Goal: Information Seeking & Learning: Learn about a topic

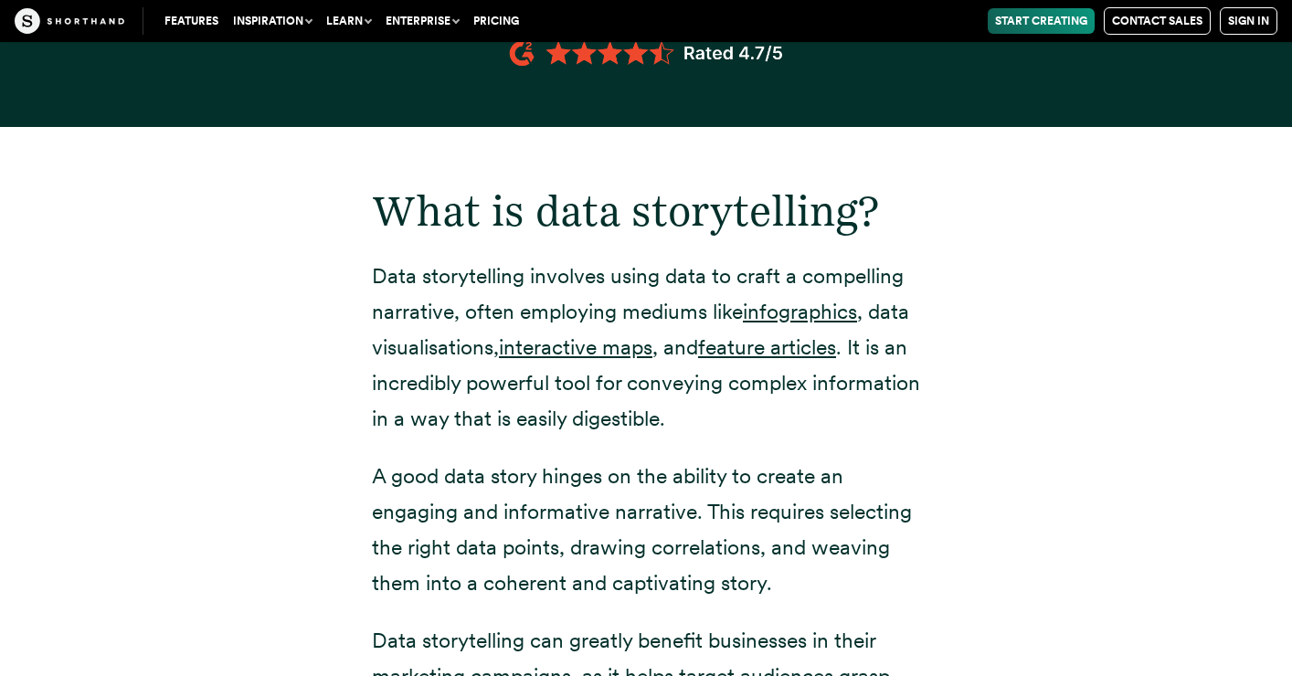
scroll to position [1962, 0]
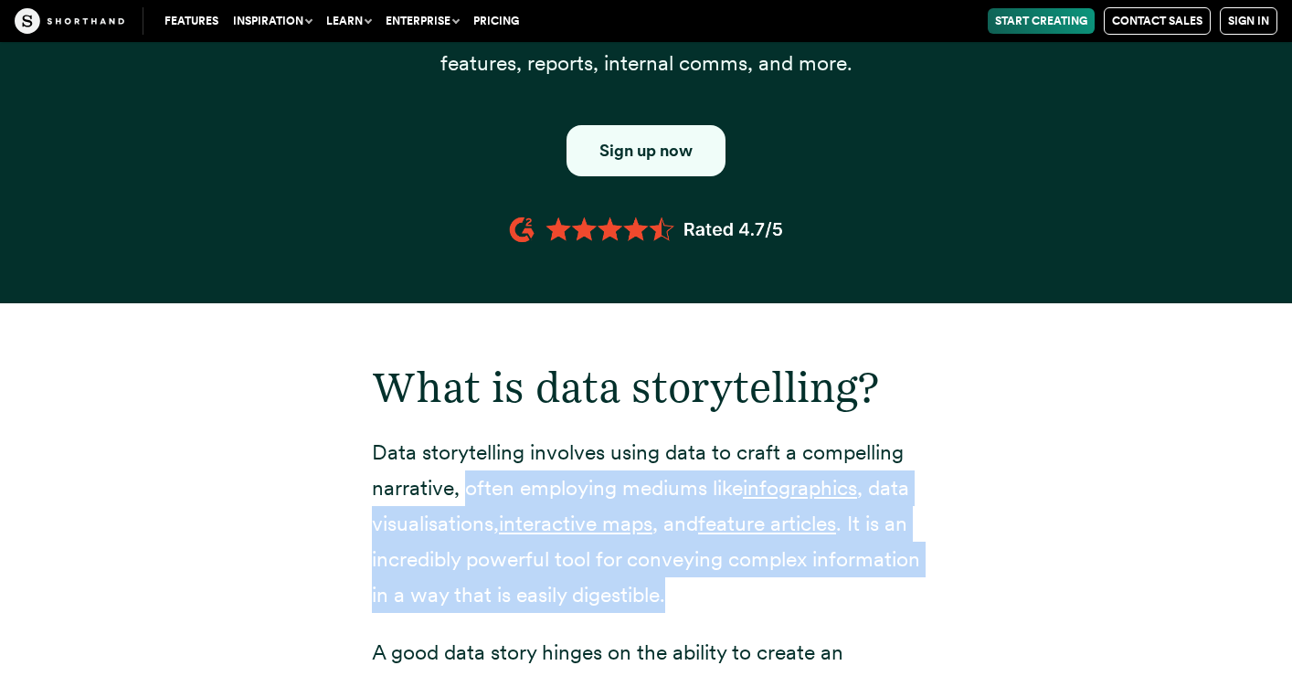
drag, startPoint x: 792, startPoint y: 591, endPoint x: 465, endPoint y: 472, distance: 347.9
click at [465, 472] on p "Data storytelling involves using data to craft a compelling narrative, often em…" at bounding box center [646, 524] width 548 height 178
copy p "often employing mediums like infographics , data visualisations, interactive ma…"
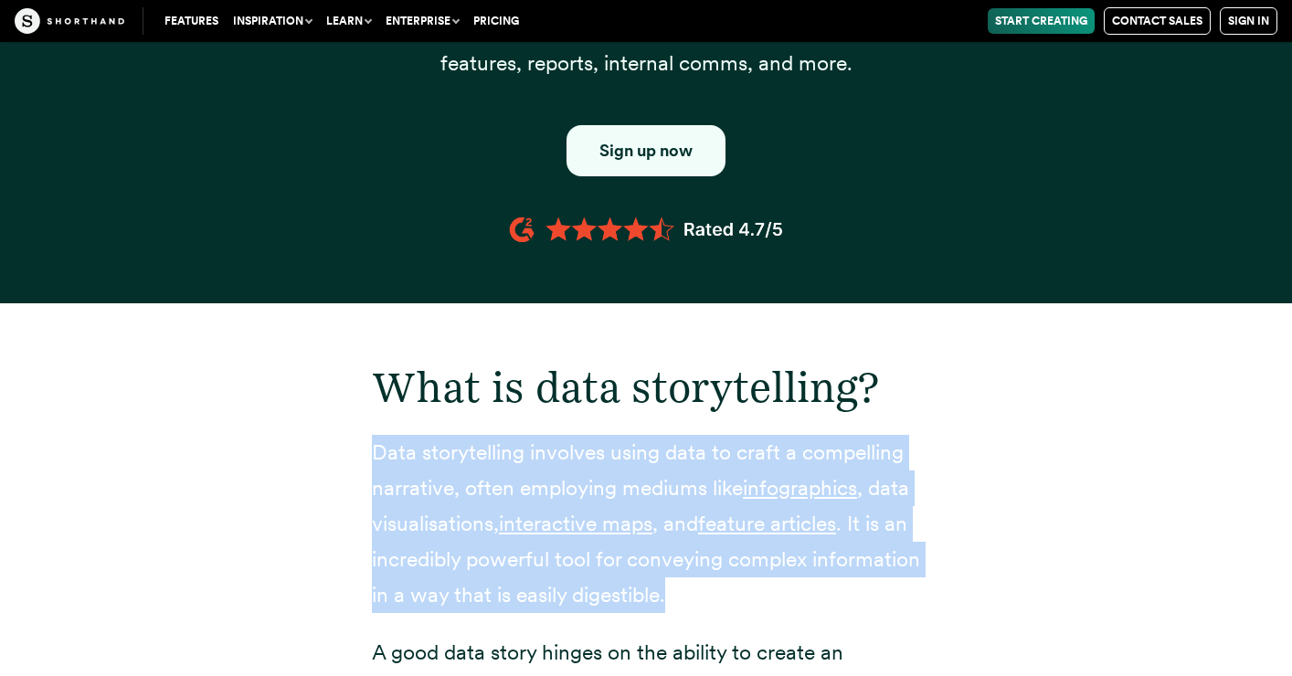
drag, startPoint x: 812, startPoint y: 593, endPoint x: 366, endPoint y: 444, distance: 470.0
copy p "Data storytelling involves using data to craft a compelling narrative, often em…"
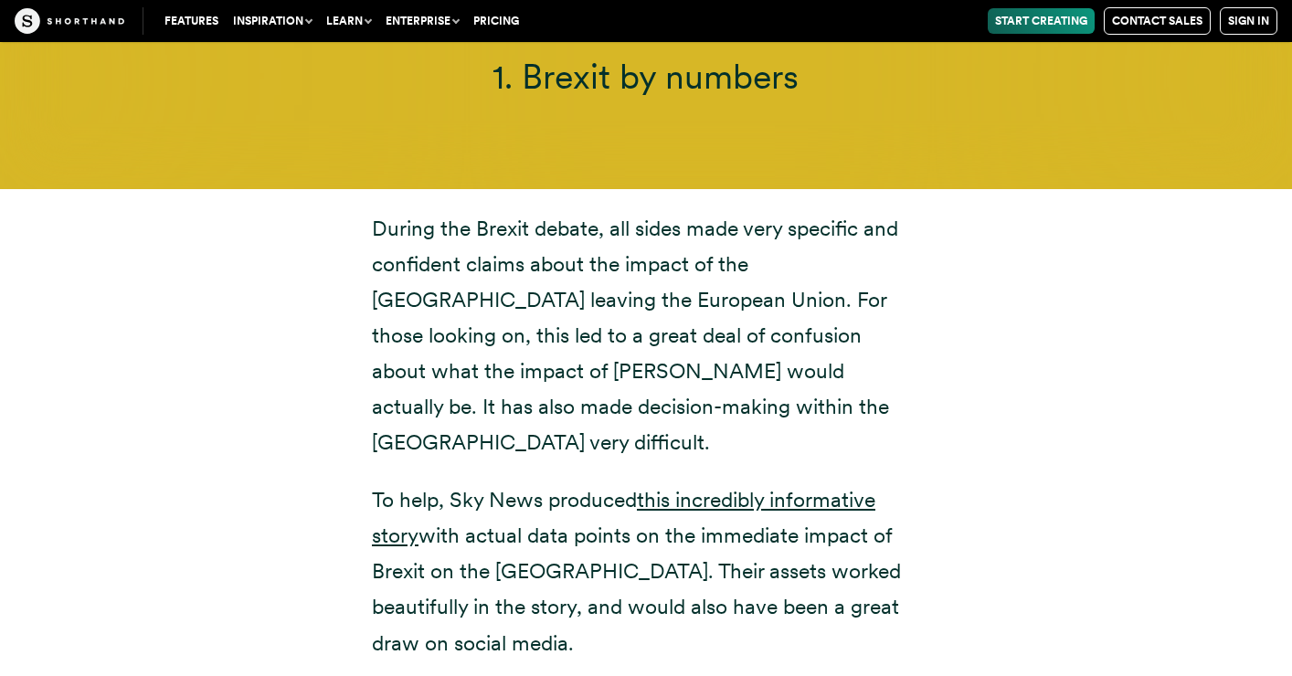
scroll to position [6635, 0]
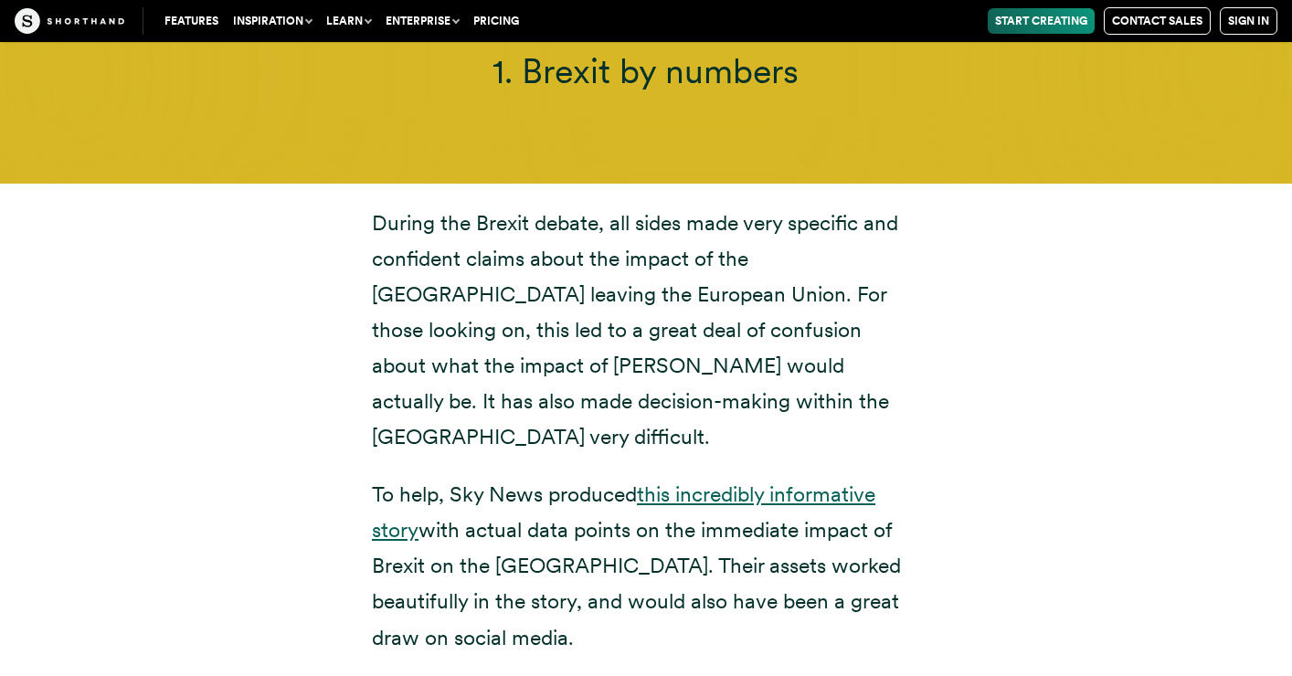
click at [805, 481] on link "this incredibly informative story" at bounding box center [623, 511] width 503 height 61
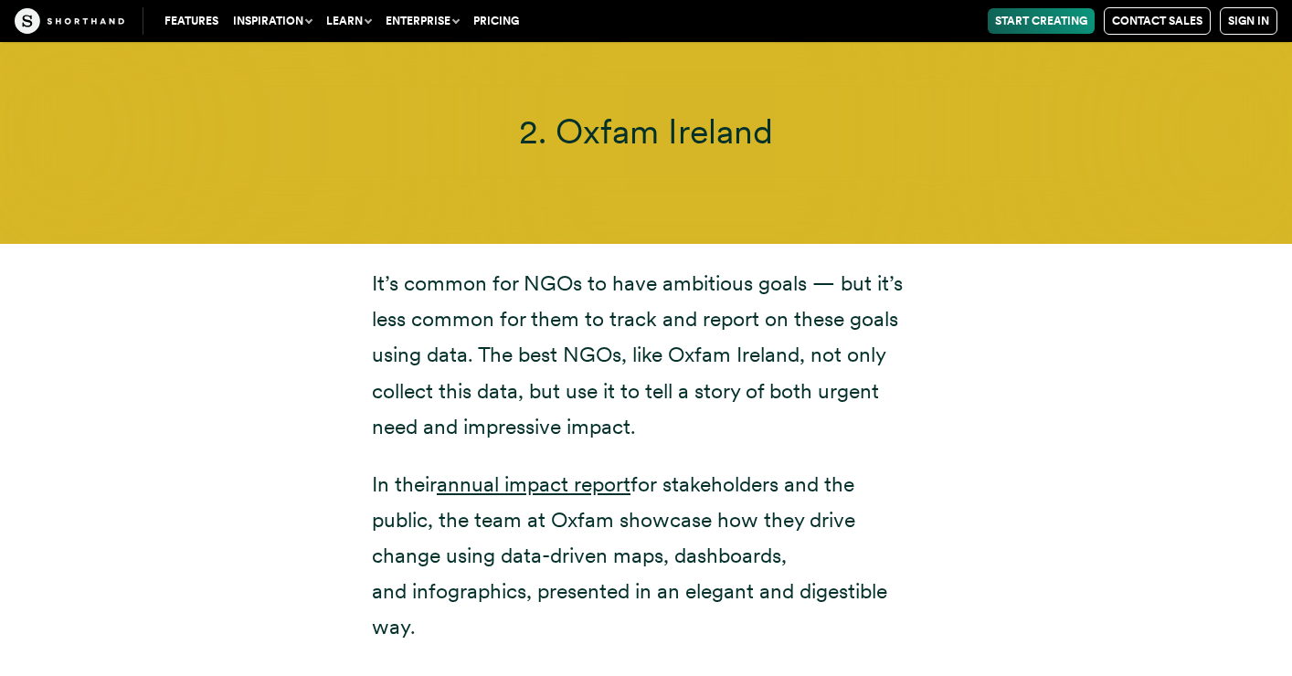
scroll to position [8708, 0]
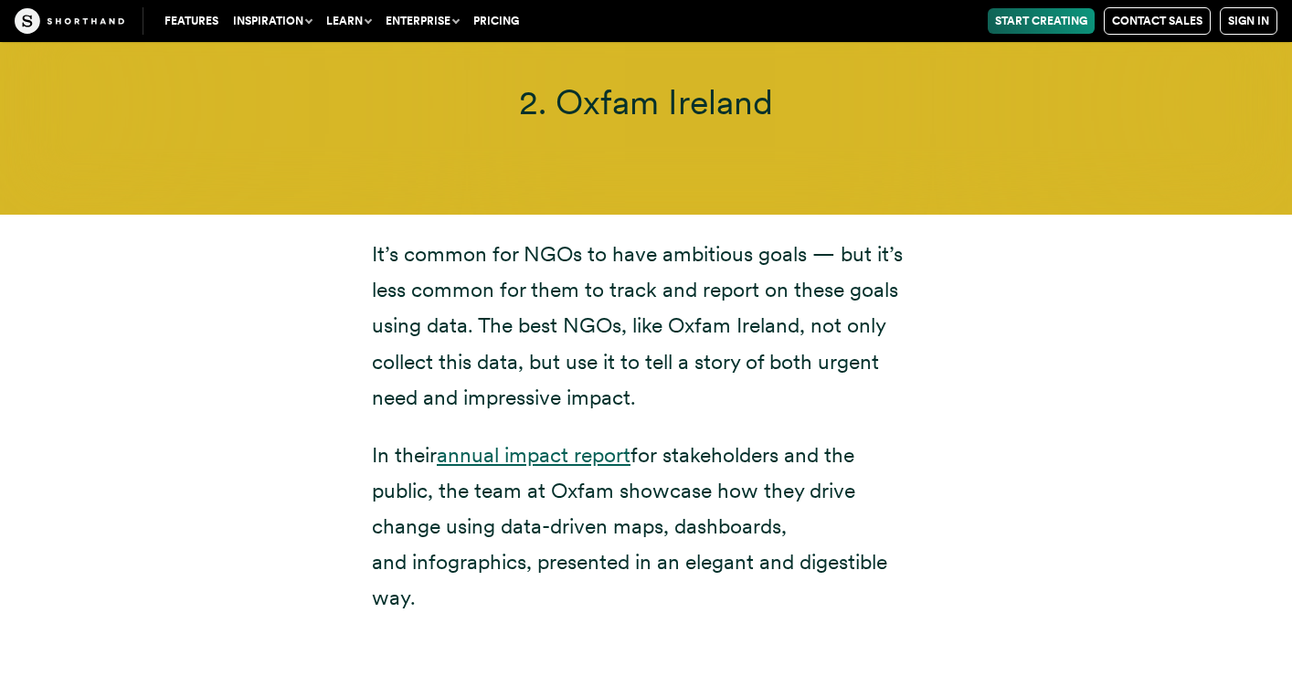
click at [606, 442] on link "annual impact report" at bounding box center [534, 455] width 194 height 26
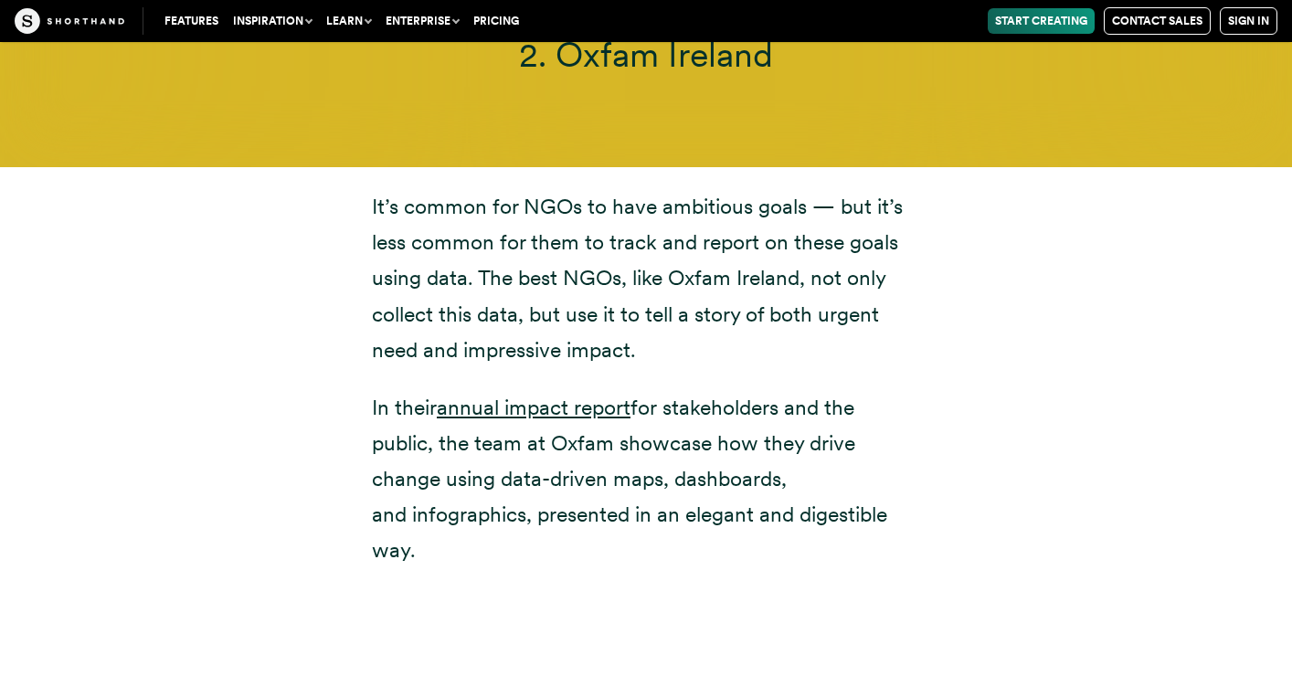
scroll to position [8777, 0]
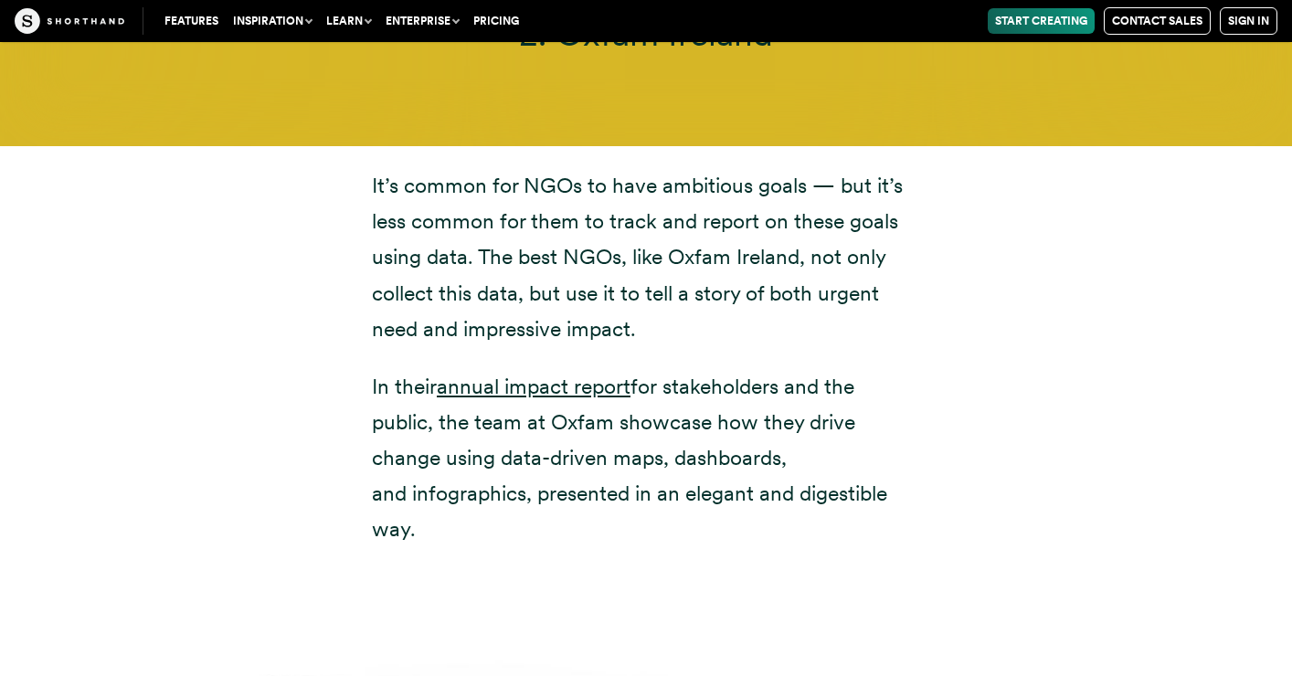
drag, startPoint x: 485, startPoint y: 473, endPoint x: 374, endPoint y: 327, distance: 183.8
click at [374, 369] on p "In their annual impact report for stakeholders and the public, the team at Oxfa…" at bounding box center [646, 458] width 548 height 178
copy p "In their annual impact report for stakeholders and the public, the team at Oxfa…"
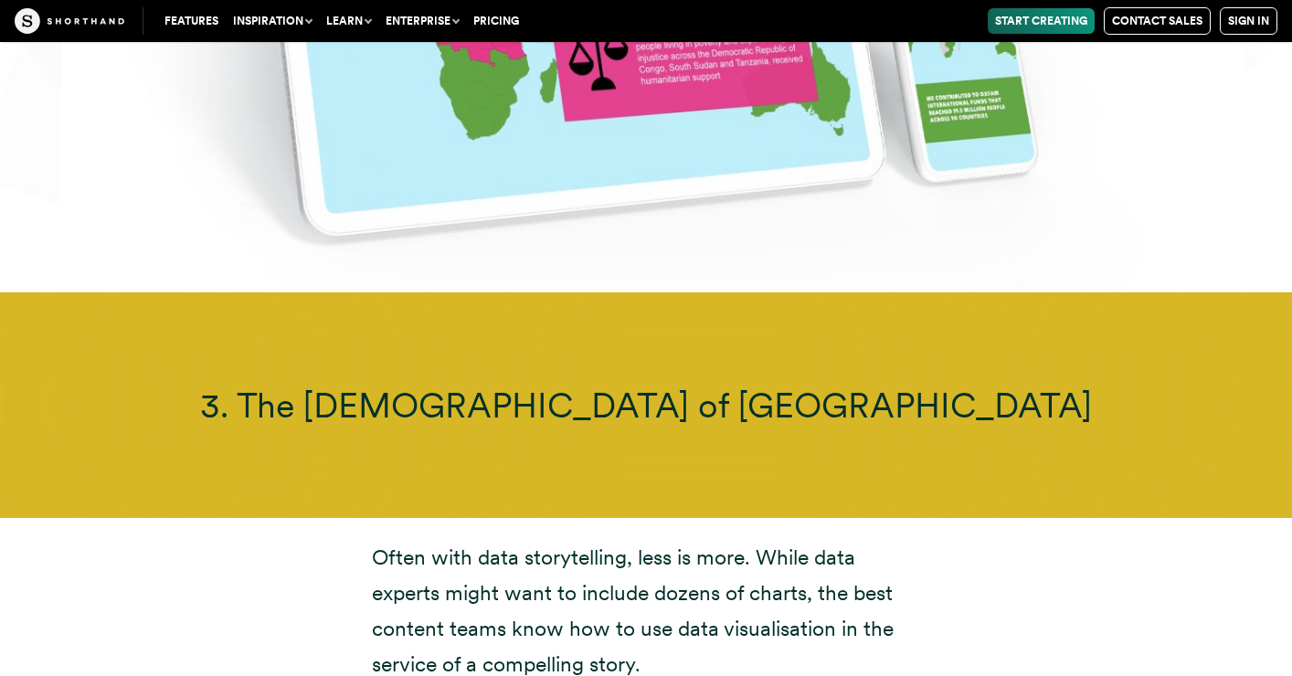
scroll to position [10155, 0]
